Goal: Information Seeking & Learning: Learn about a topic

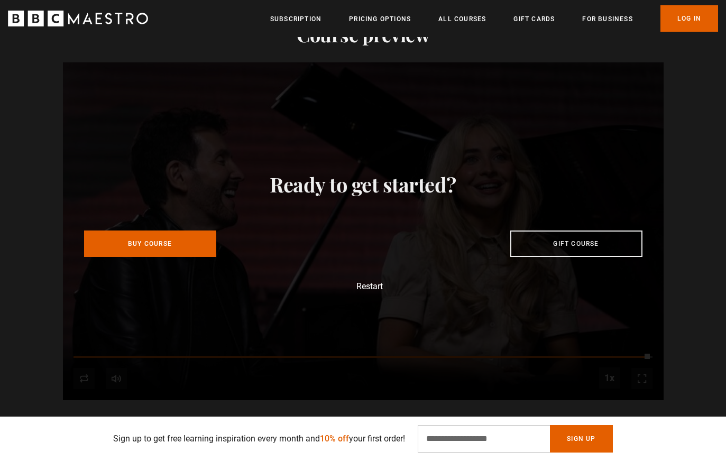
scroll to position [0, 1939]
click at [469, 15] on link "All Courses" at bounding box center [462, 19] width 48 height 11
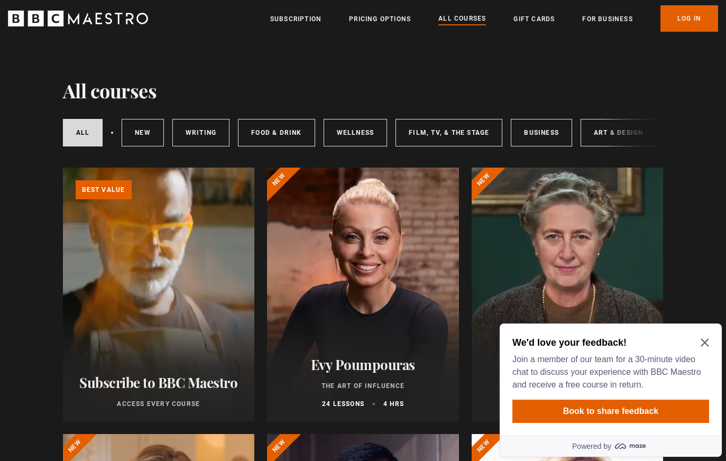
click at [707, 341] on icon "Close Maze Prompt" at bounding box center [704, 342] width 8 height 8
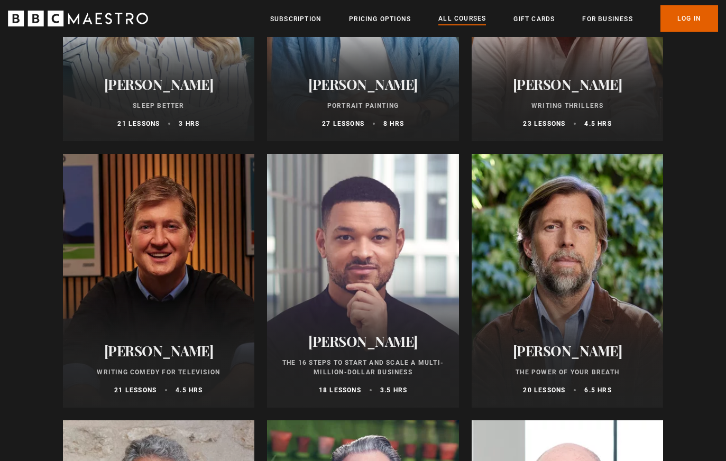
scroll to position [1107, 0]
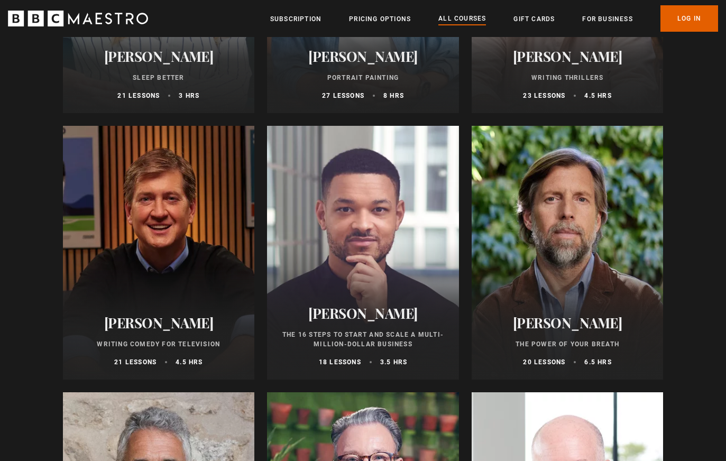
click at [620, 313] on div "James Nestor The Power of Your Breath 20 lessons 6.5 hrs" at bounding box center [567, 341] width 192 height 78
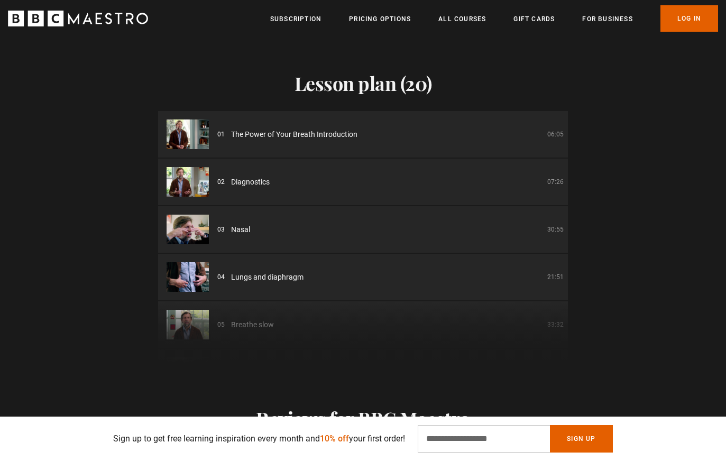
scroll to position [1486, 0]
click at [191, 140] on img at bounding box center [187, 134] width 42 height 30
click at [237, 127] on li "01 The Power of Your Breath Introduction 06:05" at bounding box center [363, 133] width 410 height 47
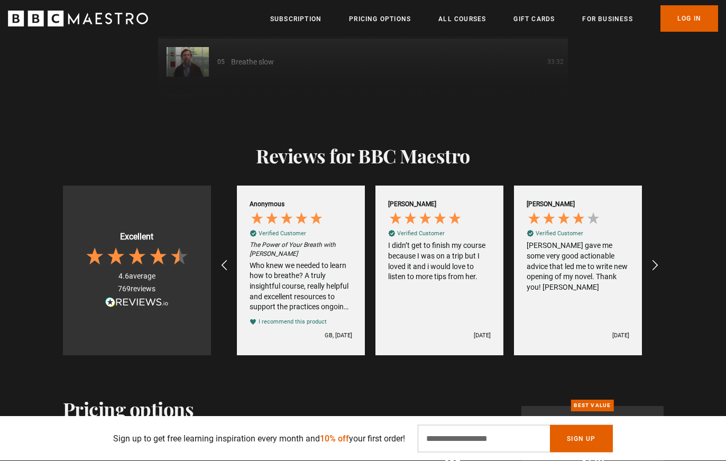
scroll to position [1748, 0]
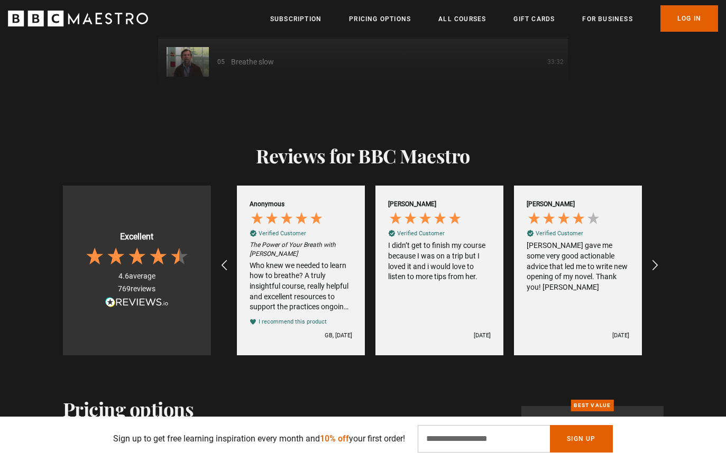
click at [462, 23] on link "All Courses" at bounding box center [462, 19] width 48 height 11
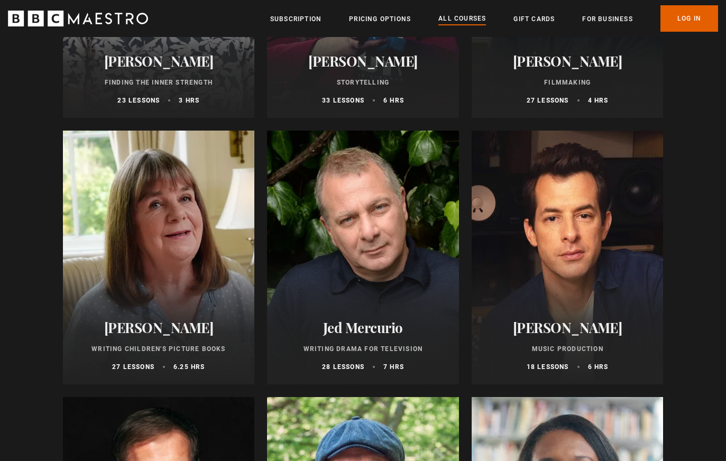
scroll to position [2967, 0]
click at [635, 338] on div "Mark Ronson Music Production 18 lessons 6 hrs" at bounding box center [567, 346] width 192 height 78
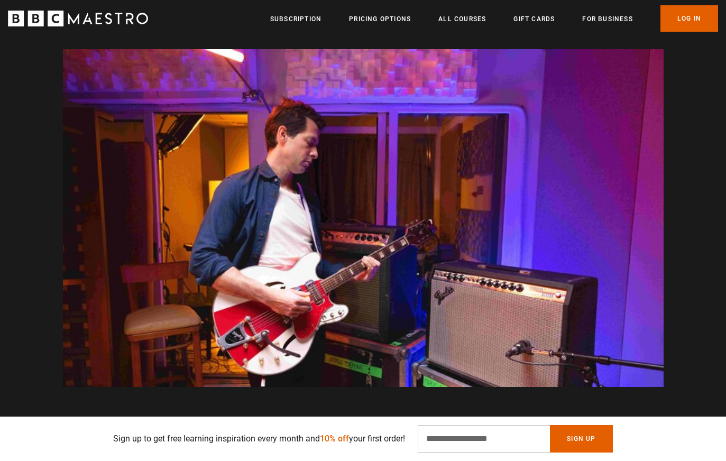
scroll to position [0, 1800]
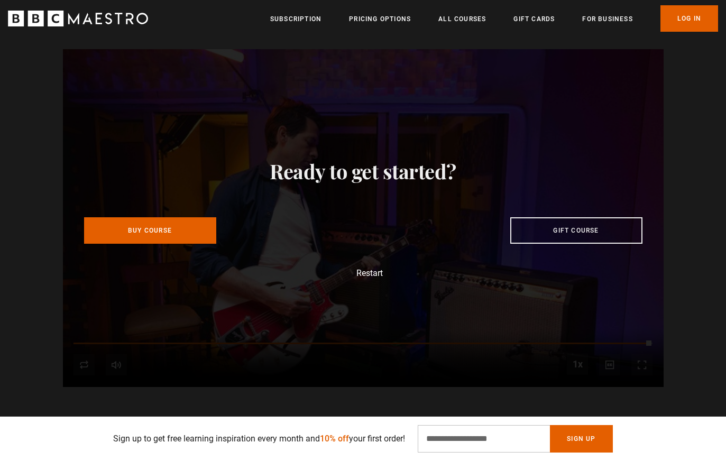
click at [381, 20] on link "Pricing Options" at bounding box center [380, 19] width 62 height 11
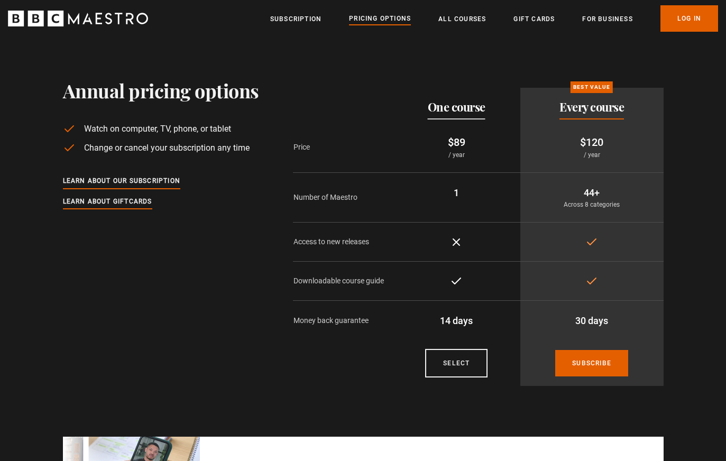
click at [459, 21] on link "All Courses" at bounding box center [462, 19] width 48 height 11
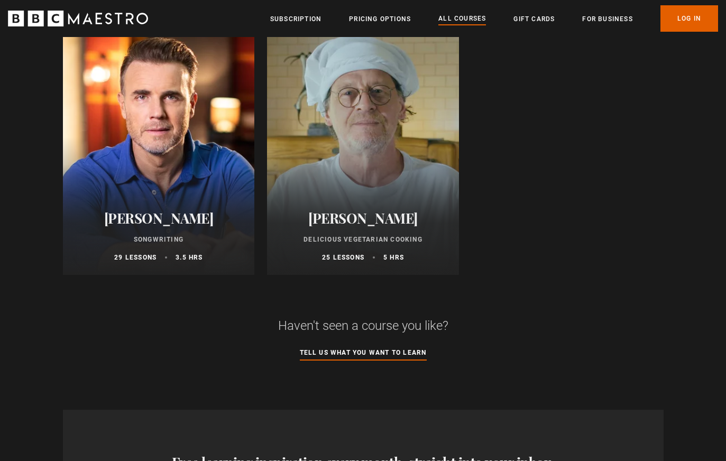
scroll to position [4142, 0]
click at [141, 193] on div at bounding box center [159, 148] width 192 height 254
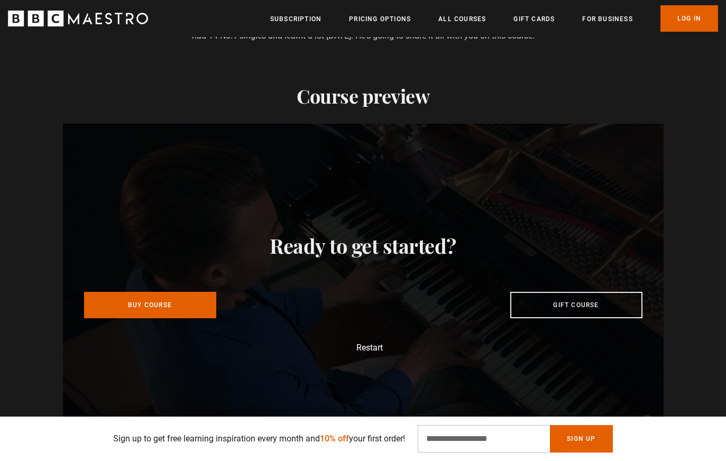
scroll to position [0, 692]
